Goal: Task Accomplishment & Management: Use online tool/utility

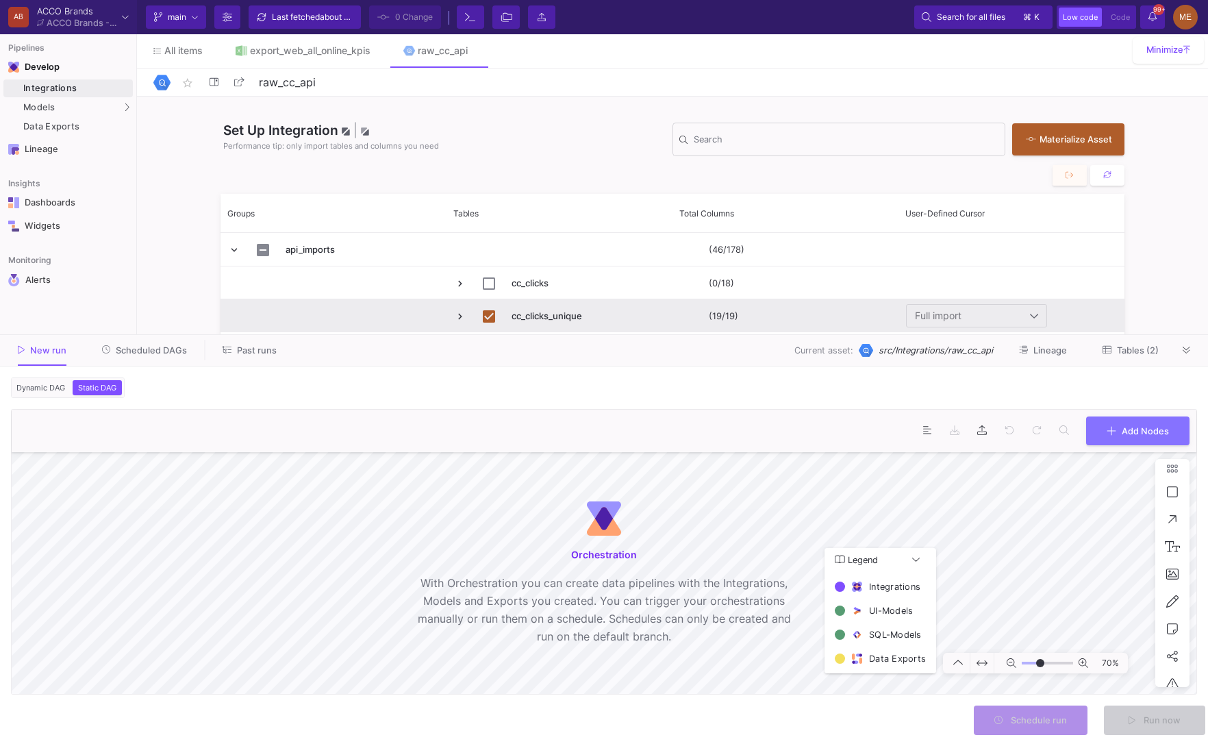
click at [40, 401] on form "Dynamic DAG Static DAG Asset(s) to build 2 assets selected Preferred Mode Incre…" at bounding box center [604, 555] width 1208 height 379
click at [47, 393] on button "Dynamic DAG" at bounding box center [41, 387] width 54 height 15
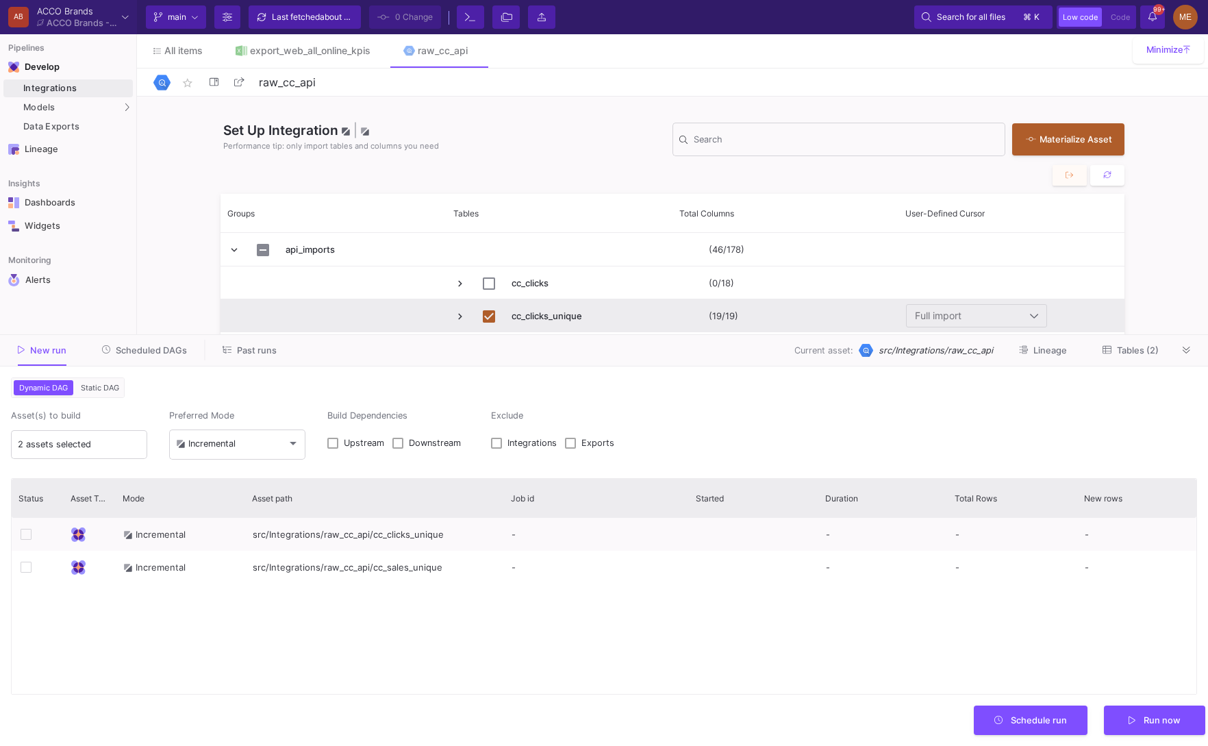
drag, startPoint x: 414, startPoint y: 499, endPoint x: 499, endPoint y: 510, distance: 85.6
click at [502, 510] on div at bounding box center [503, 498] width 5 height 38
click at [408, 443] on label "Downstream" at bounding box center [431, 445] width 77 height 14
click at [398, 449] on input "Downstream" at bounding box center [397, 449] width 1 height 1
checkbox input "true"
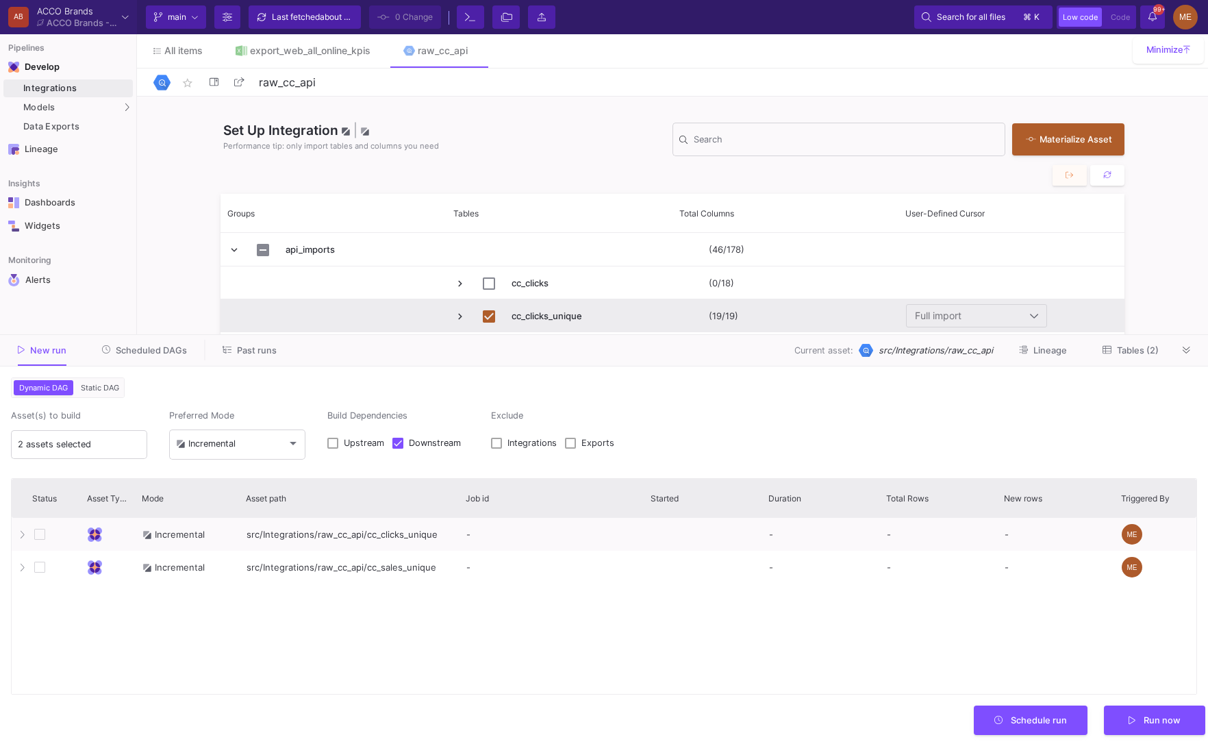
drag, startPoint x: 409, startPoint y: 506, endPoint x: 458, endPoint y: 506, distance: 48.6
click at [458, 506] on div at bounding box center [458, 498] width 5 height 38
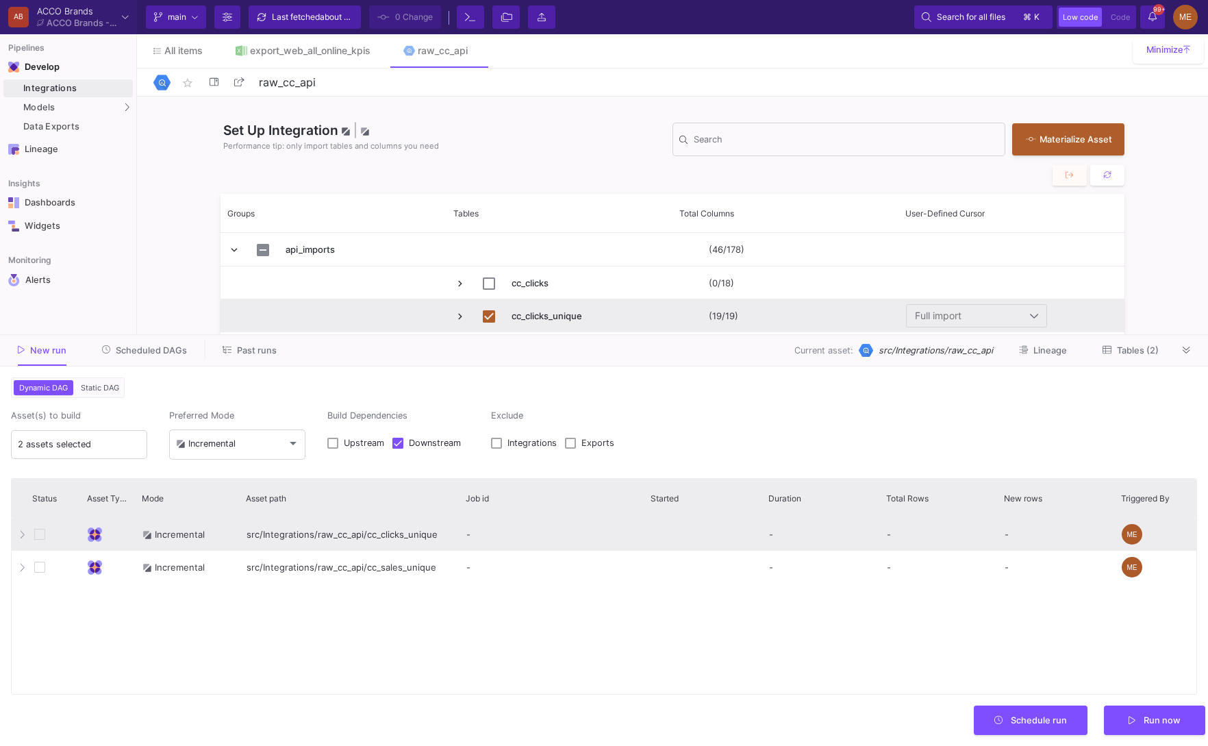
click at [45, 530] on div at bounding box center [40, 534] width 14 height 14
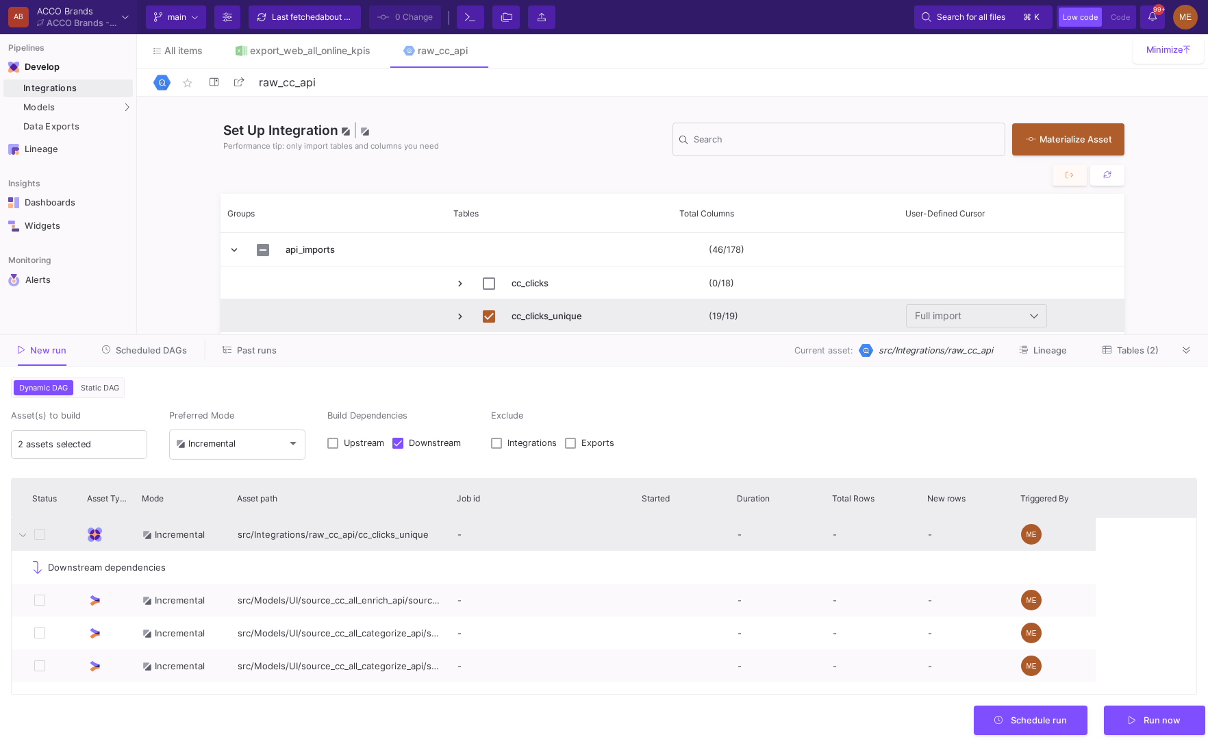
click at [41, 534] on icon at bounding box center [39, 534] width 11 height 11
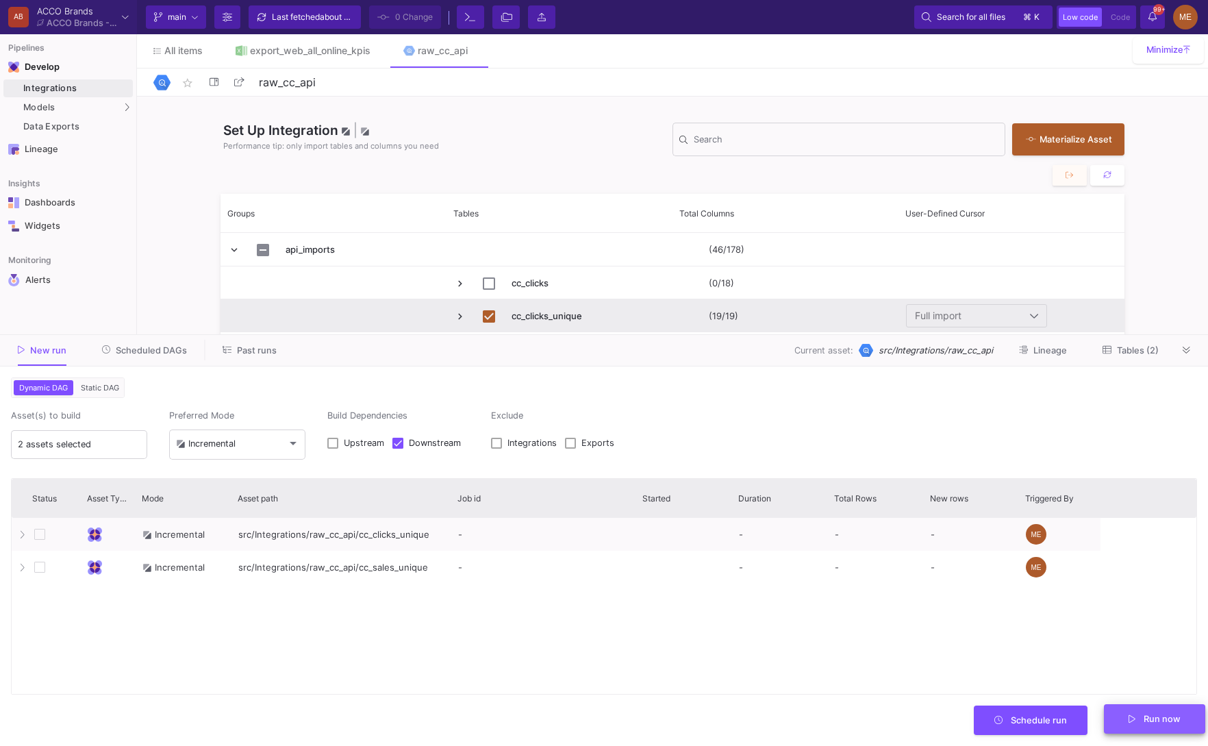
click at [1129, 723] on button "Run now" at bounding box center [1154, 718] width 101 height 29
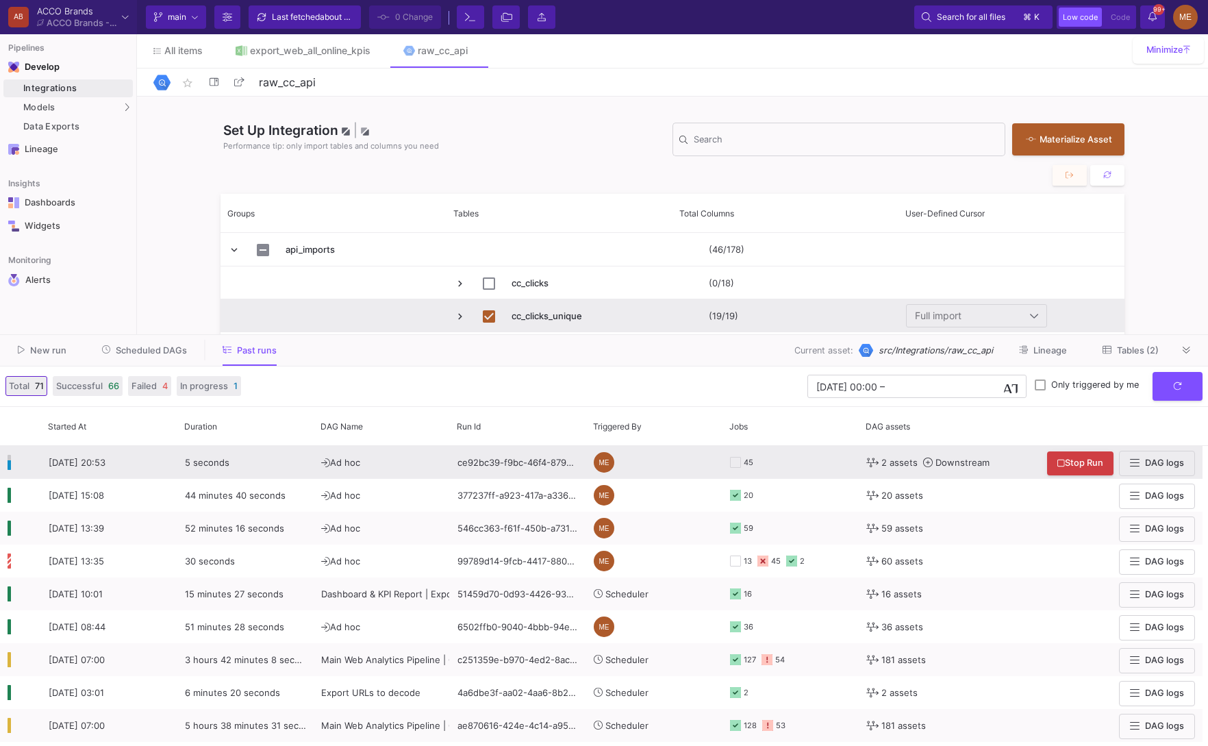
click at [624, 464] on y42-orchestration-triggered-by "ME" at bounding box center [654, 463] width 121 height 32
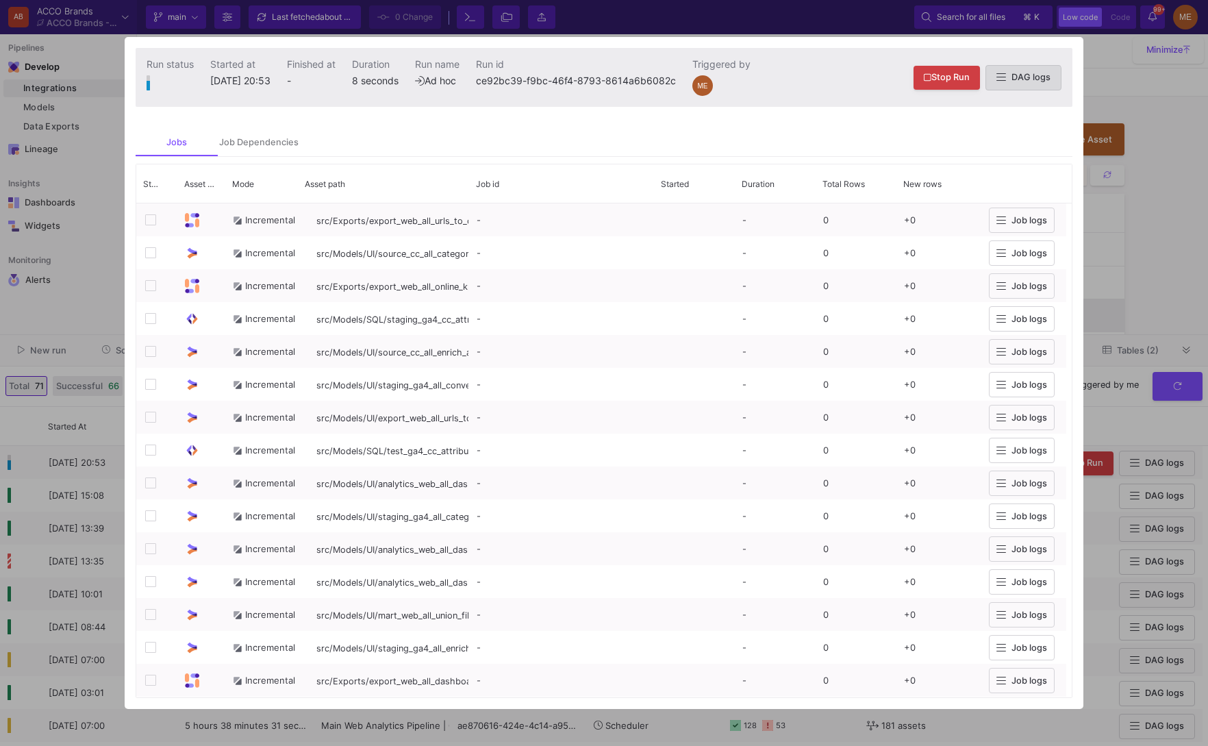
click at [999, 87] on button "DAG logs" at bounding box center [1024, 77] width 76 height 25
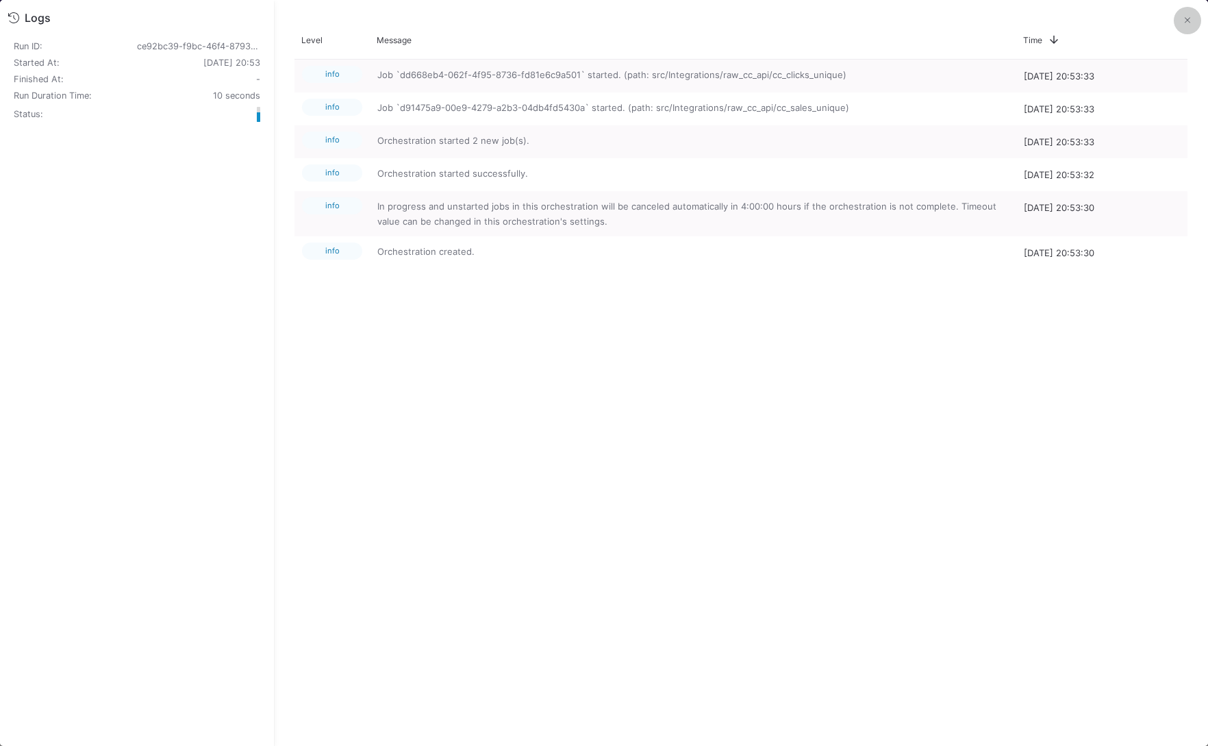
click at [1186, 14] on button at bounding box center [1187, 20] width 27 height 27
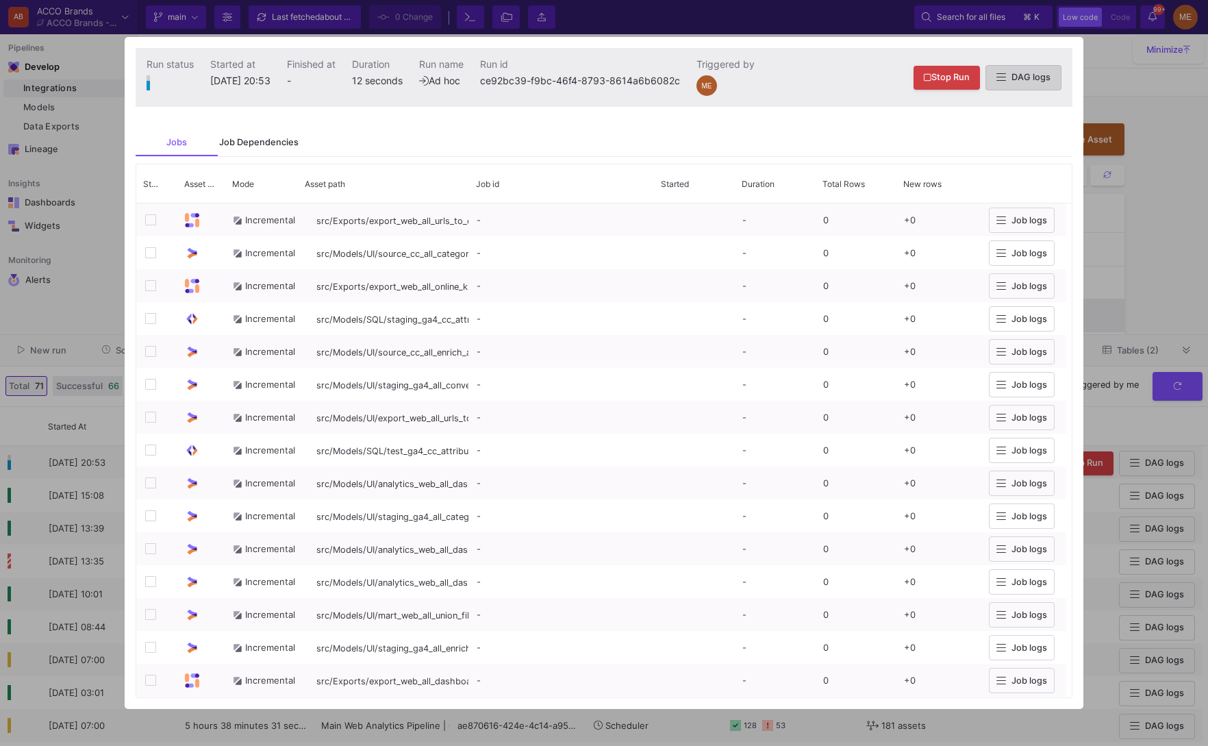
click at [245, 148] on div "Job Dependencies" at bounding box center [258, 142] width 79 height 11
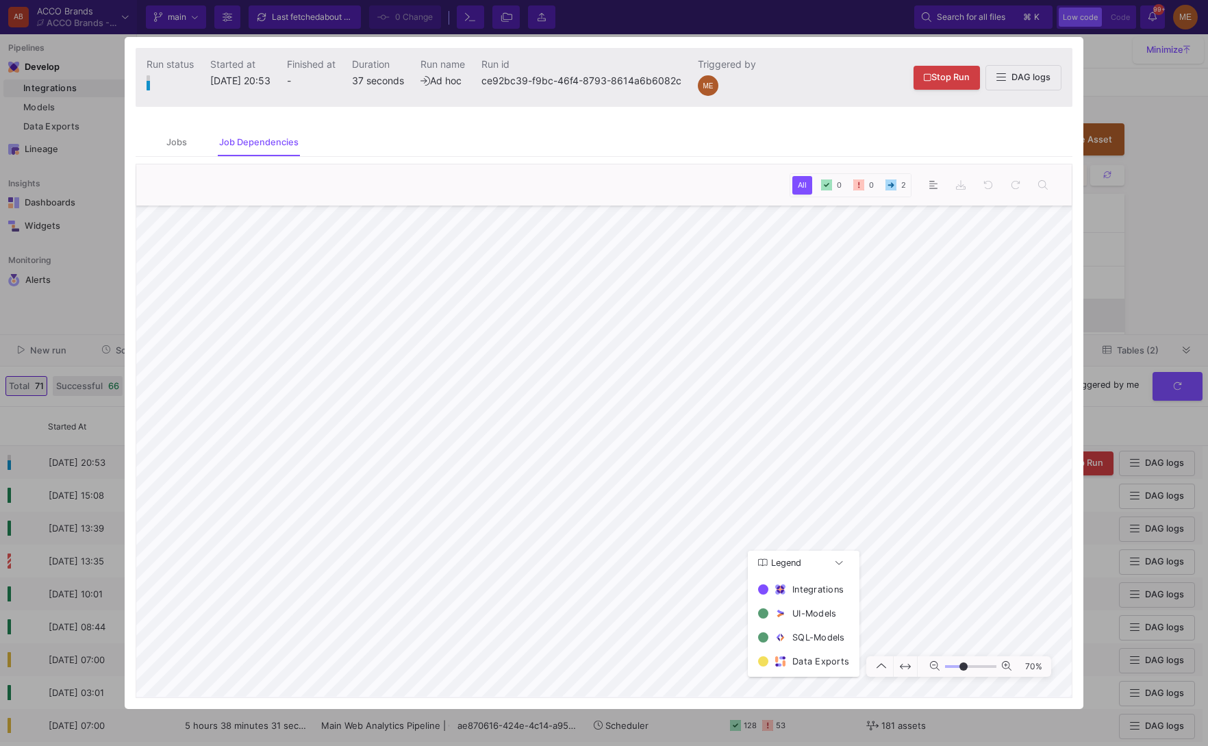
click at [1198, 311] on div at bounding box center [604, 373] width 1208 height 746
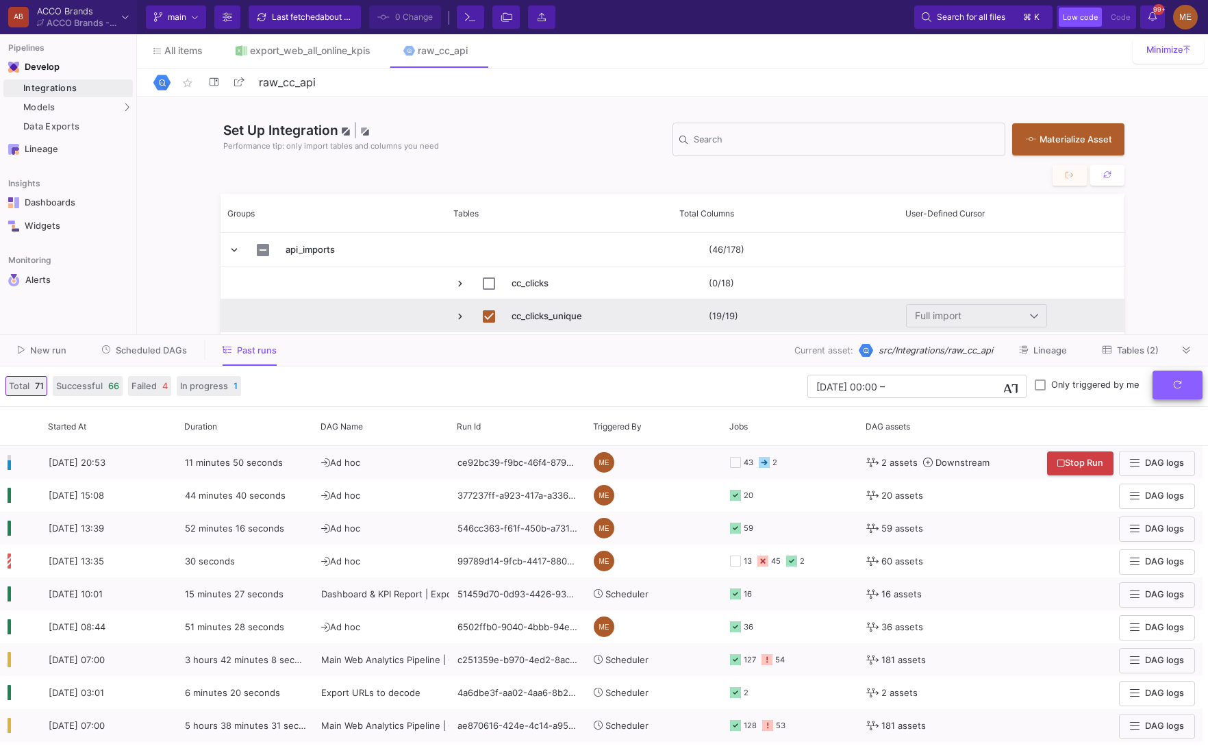
click at [1202, 374] on button "submit" at bounding box center [1178, 385] width 50 height 29
click at [1177, 379] on button "submit" at bounding box center [1178, 385] width 50 height 29
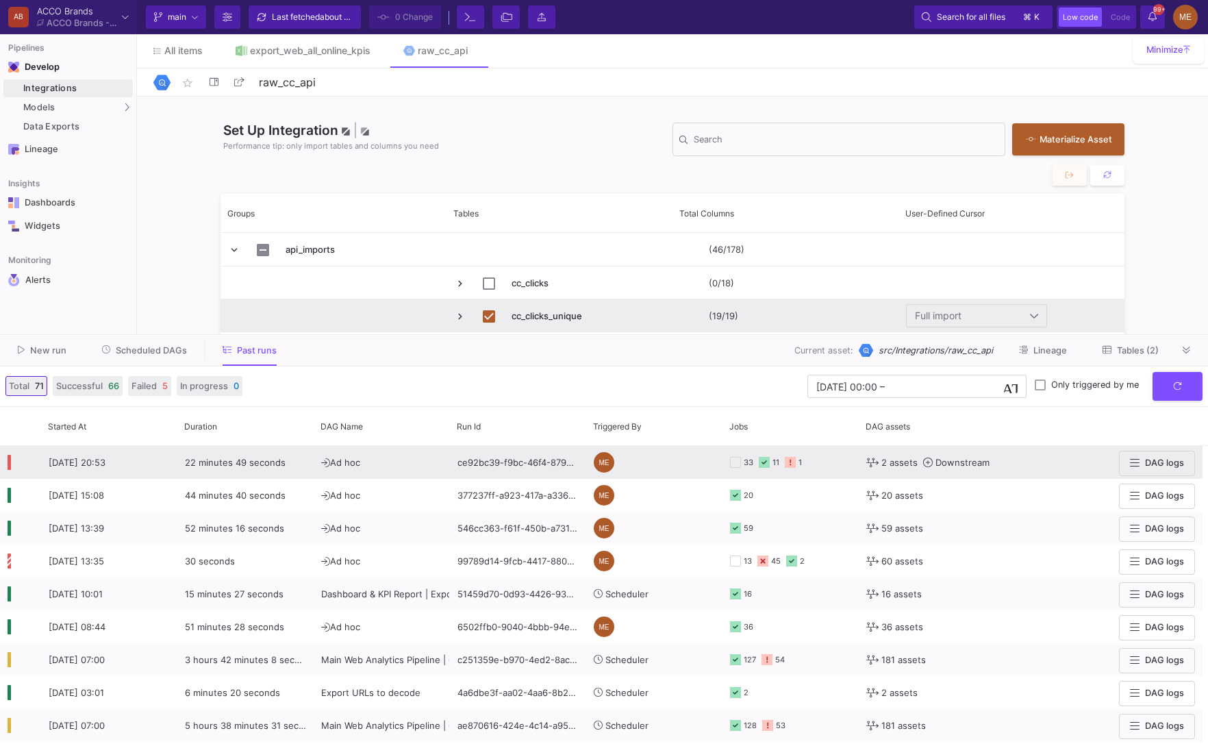
click at [674, 463] on y42-orchestration-triggered-by "ME" at bounding box center [654, 463] width 121 height 32
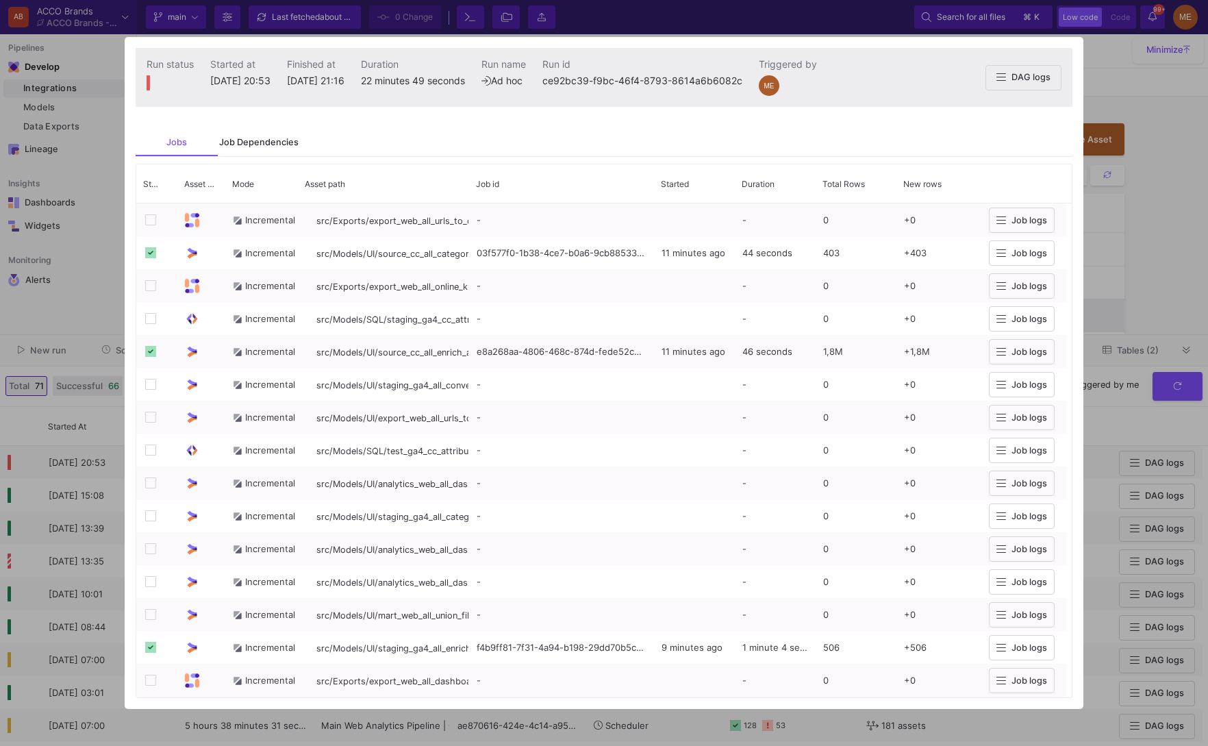
click at [246, 149] on div "Job Dependencies" at bounding box center [259, 142] width 82 height 27
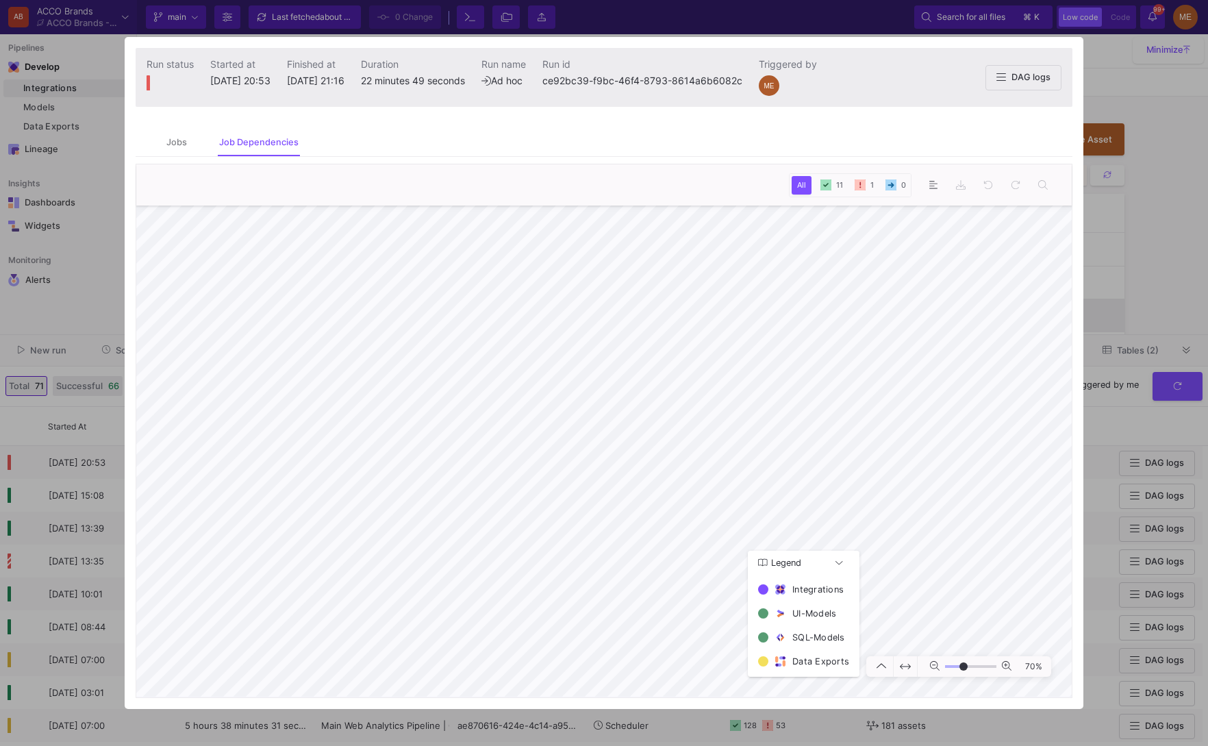
click at [88, 280] on div at bounding box center [604, 373] width 1208 height 746
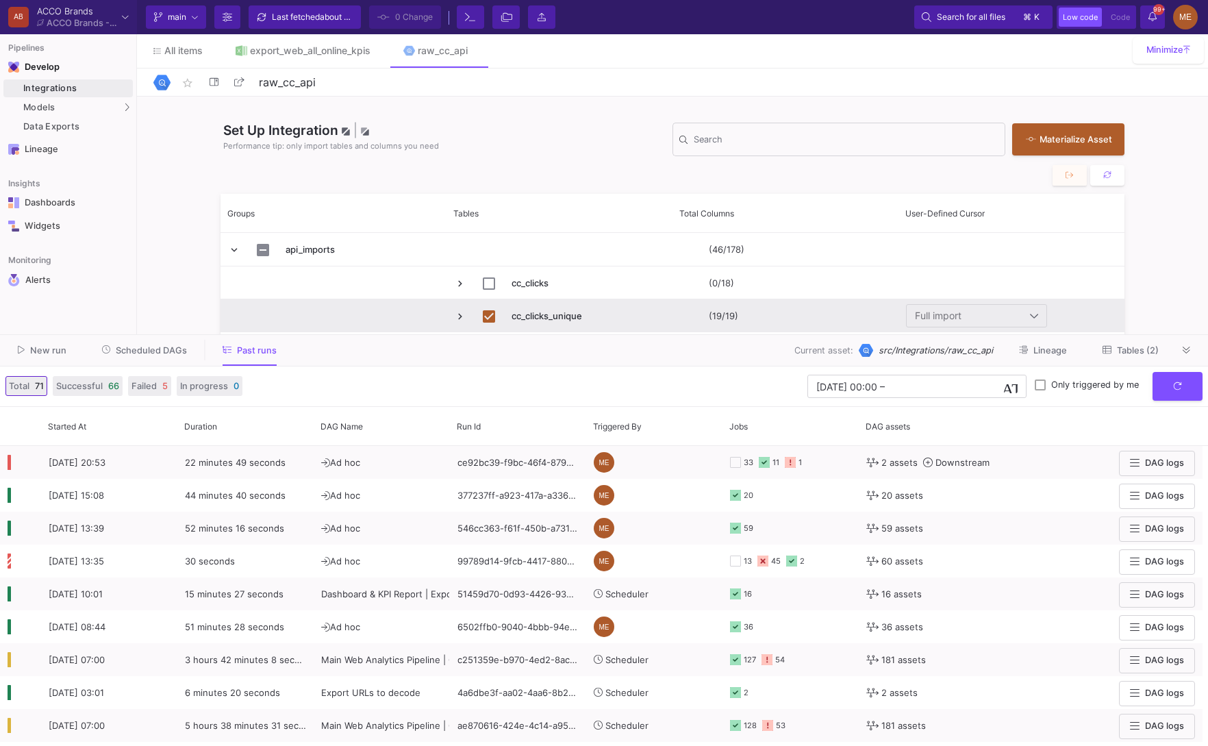
click at [35, 356] on button "New run" at bounding box center [42, 350] width 82 height 21
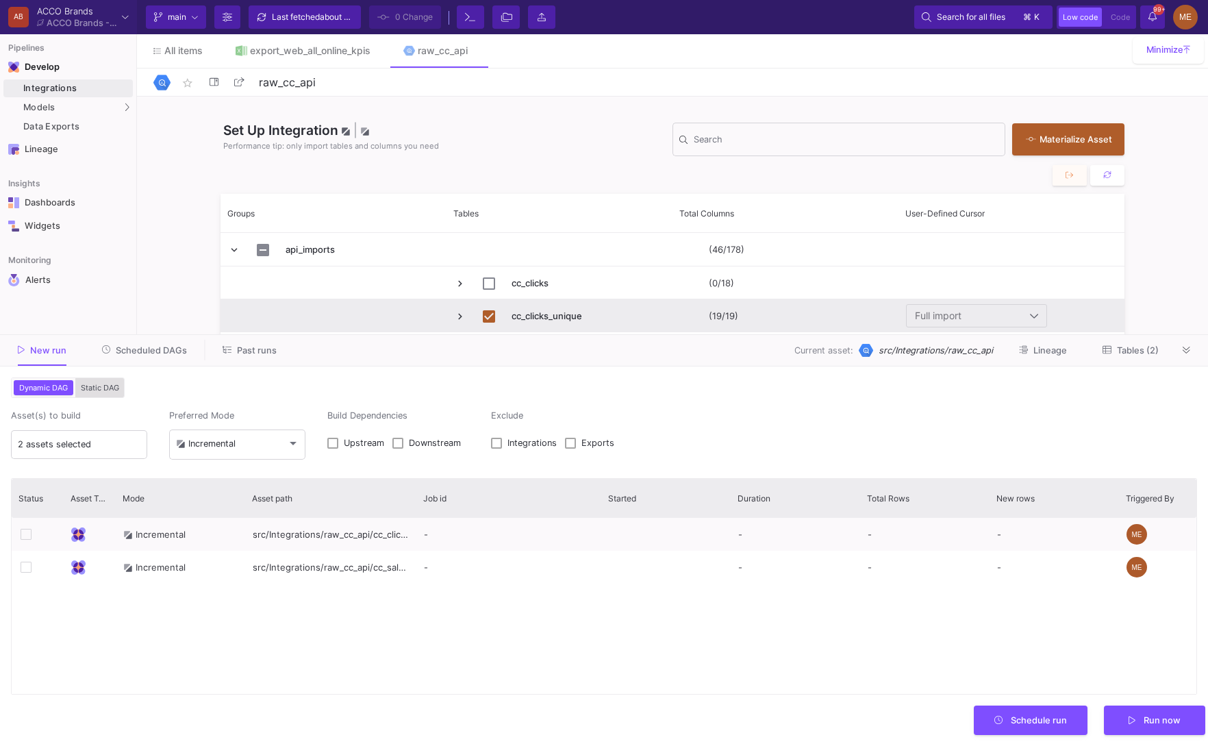
click at [106, 388] on span "Static DAG" at bounding box center [100, 388] width 44 height 10
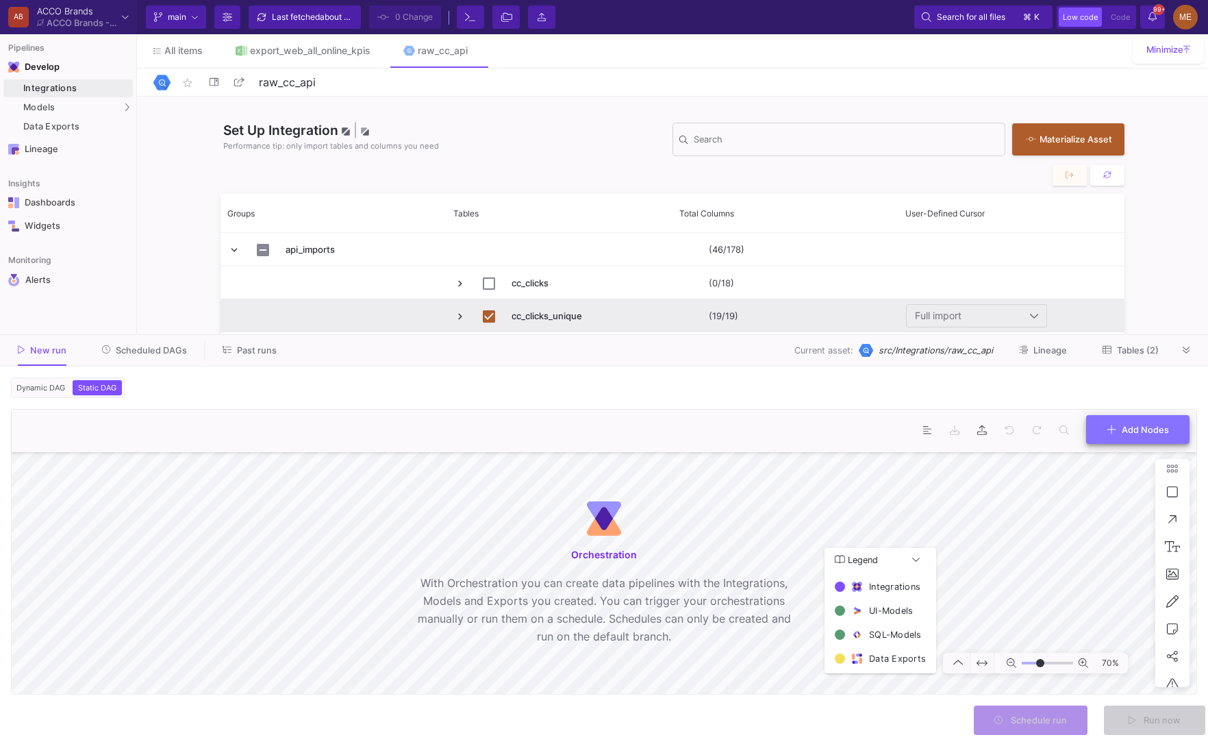
click at [1144, 425] on span "Add Nodes" at bounding box center [1145, 429] width 47 height 10
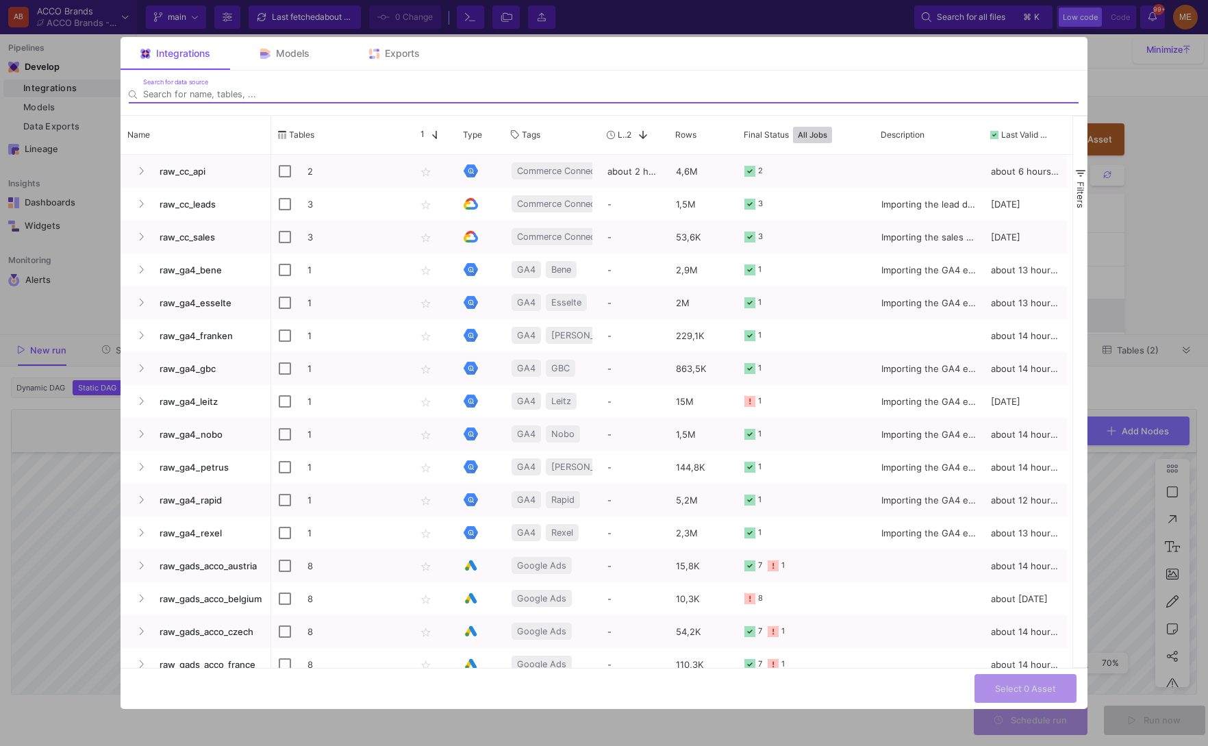
click at [423, 77] on div "Search for data source" at bounding box center [604, 88] width 950 height 32
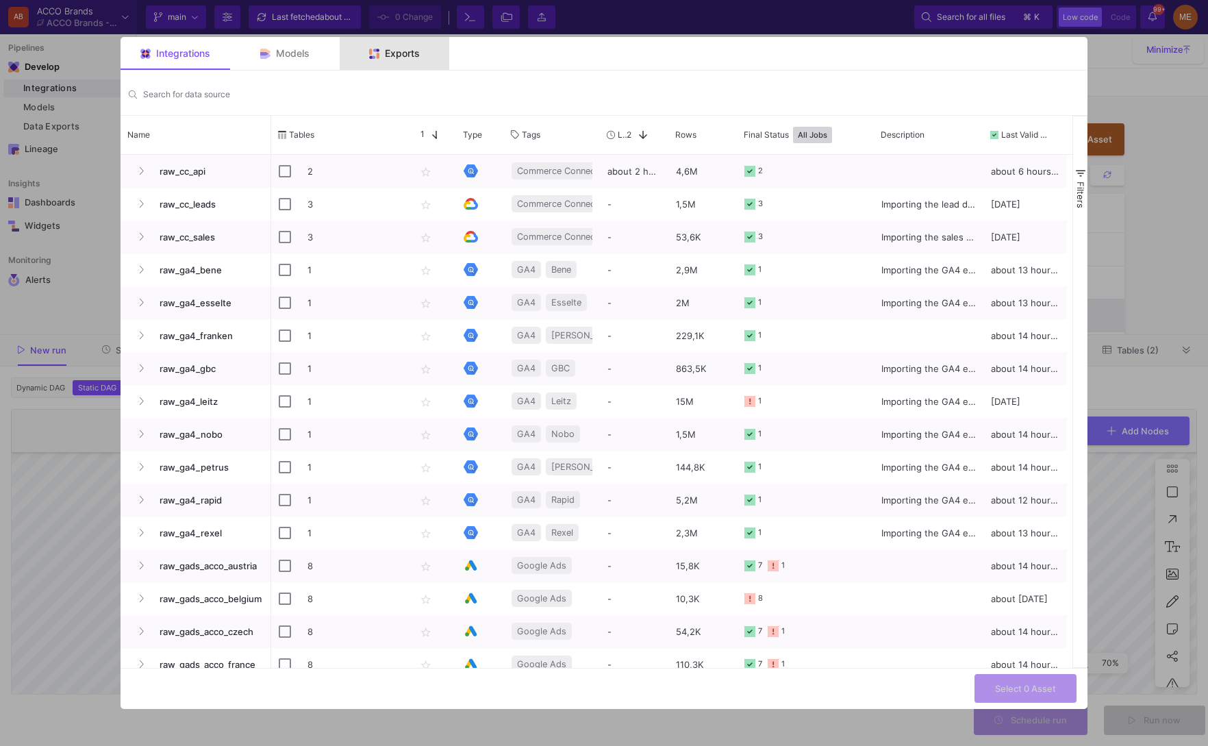
click at [423, 69] on div "Exports" at bounding box center [395, 53] width 110 height 33
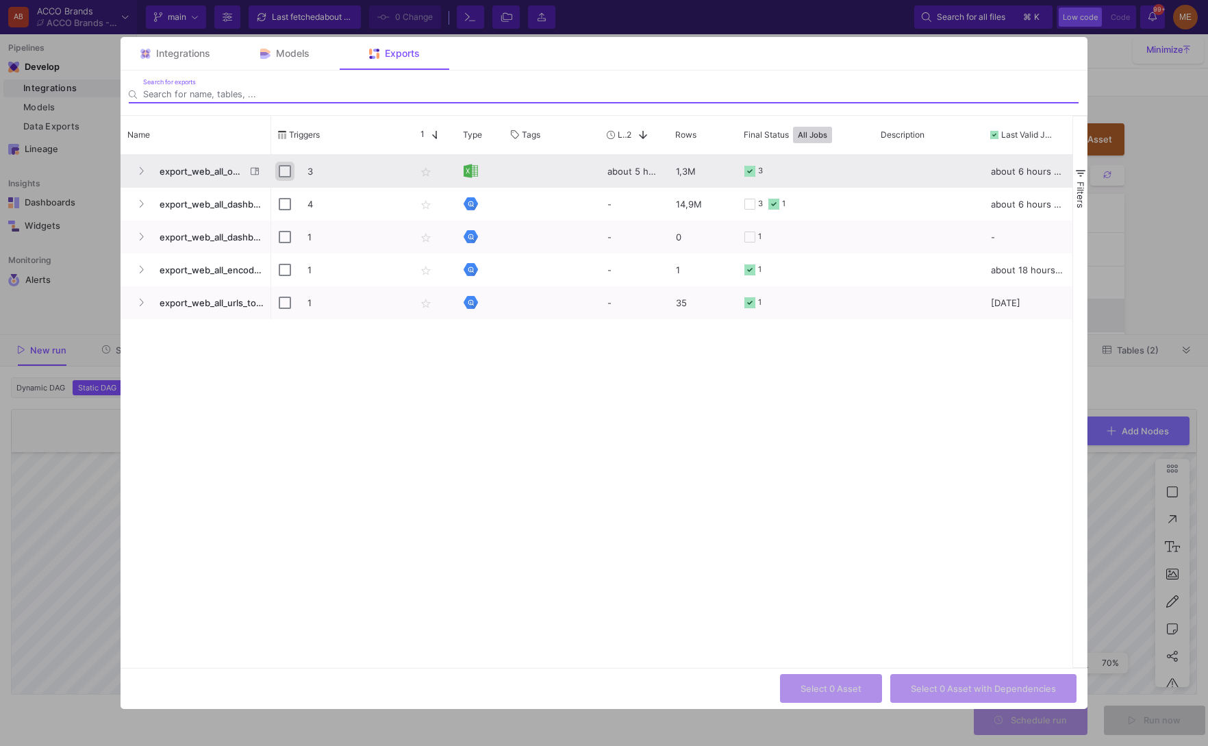
click at [283, 170] on input "Press Space to toggle row selection (unchecked)" at bounding box center [285, 171] width 12 height 12
checkbox input "true"
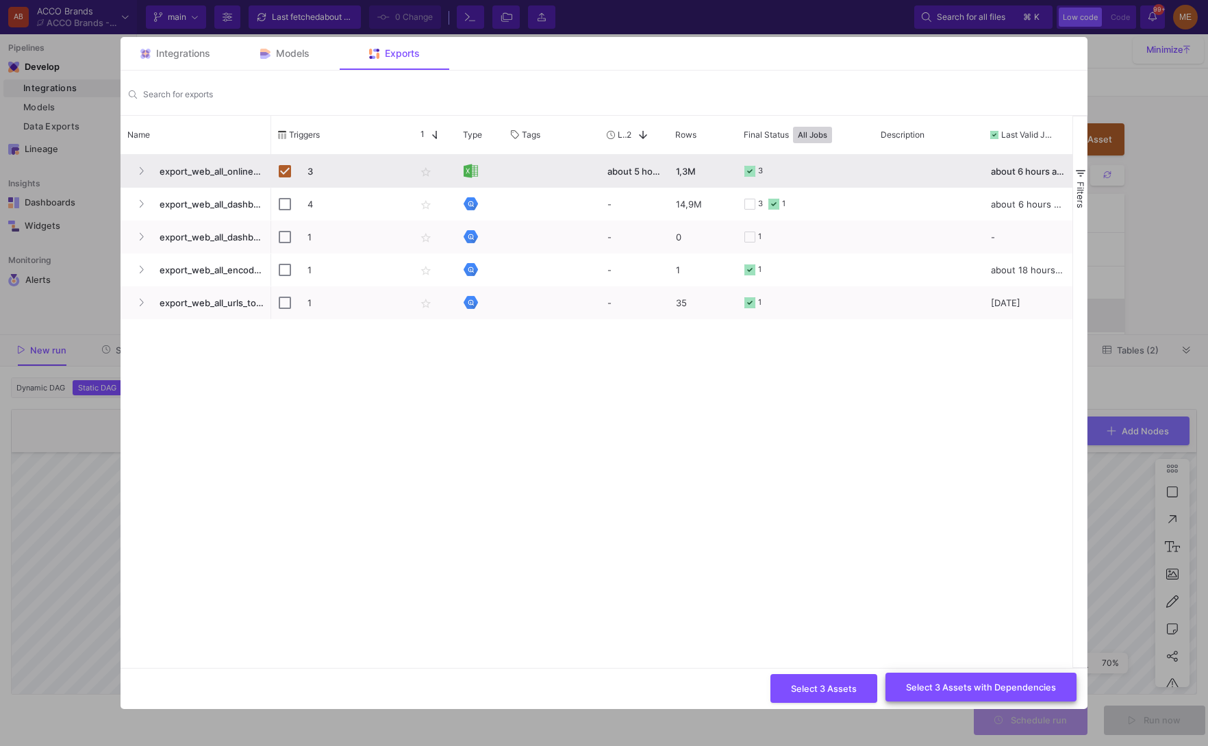
click at [982, 695] on button "Select 3 Assets with Dependencies" at bounding box center [981, 687] width 191 height 29
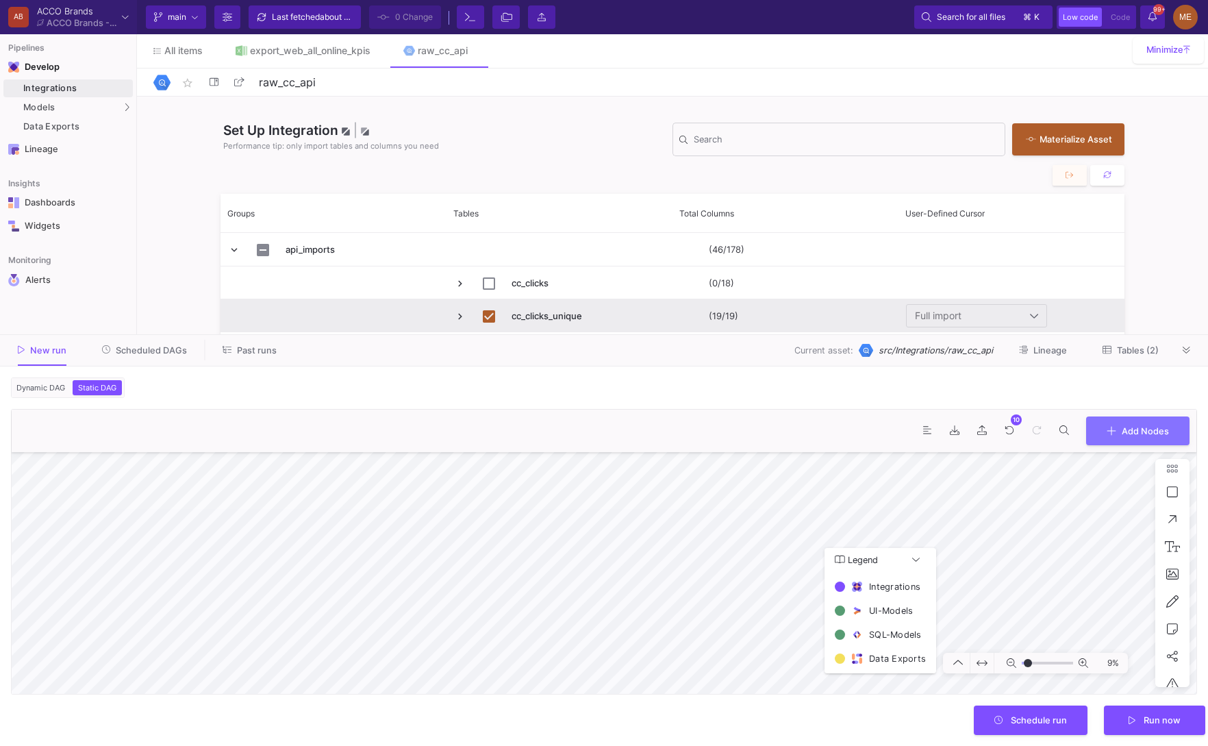
click at [599, 729] on form "Dynamic DAG Static DAG Asset(s) to build 2 assets selected Preferred Mode Incre…" at bounding box center [604, 555] width 1208 height 379
click at [990, 664] on button at bounding box center [983, 663] width 24 height 21
type input "-4"
click at [1171, 726] on button "Run now" at bounding box center [1154, 718] width 101 height 29
